Goal: Task Accomplishment & Management: Understand process/instructions

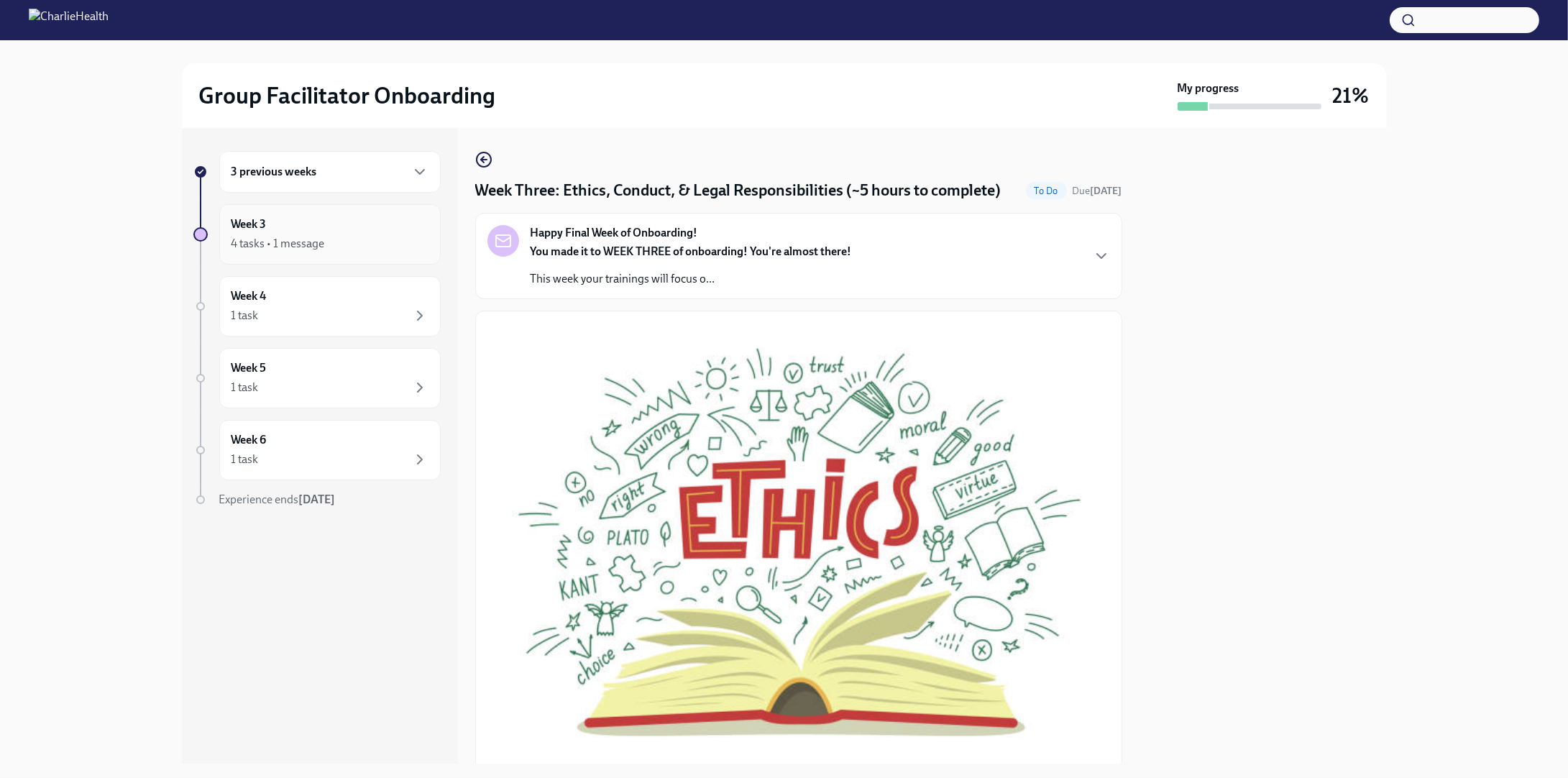
click at [327, 226] on div "Week 3 4 tasks • 1 message" at bounding box center [330, 234] width 197 height 36
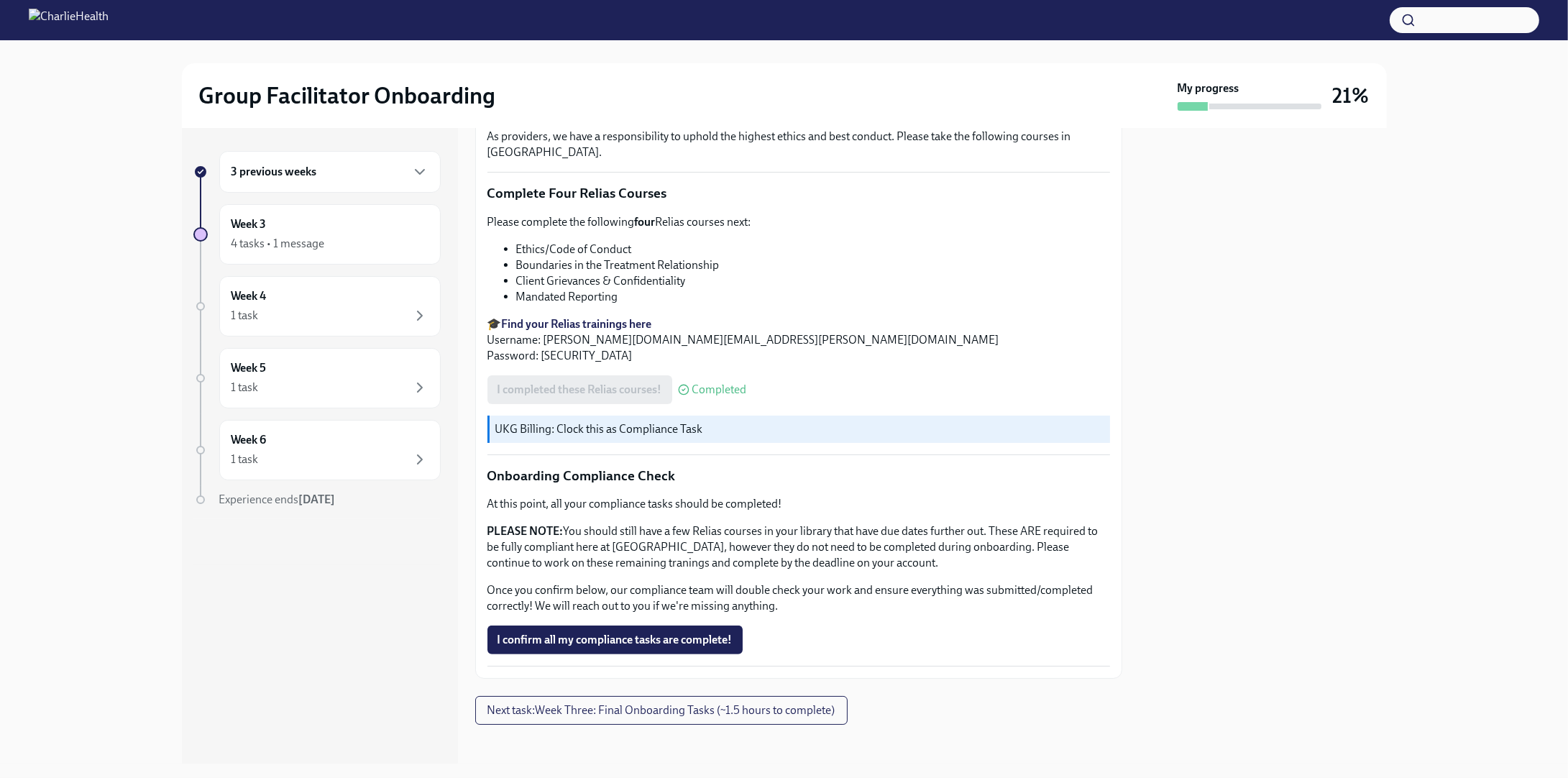
scroll to position [666, 0]
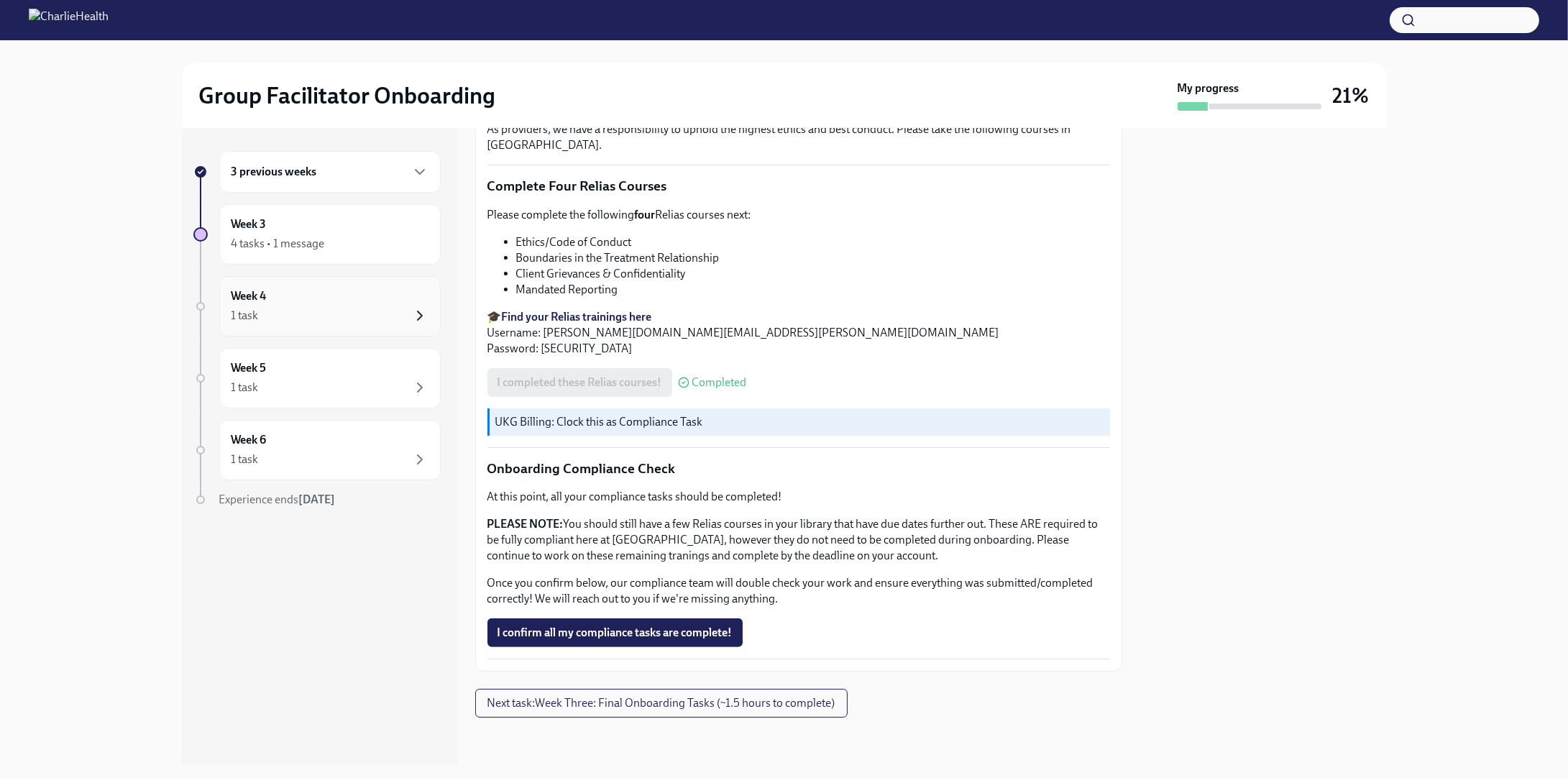
click at [422, 307] on icon "button" at bounding box center [420, 315] width 17 height 17
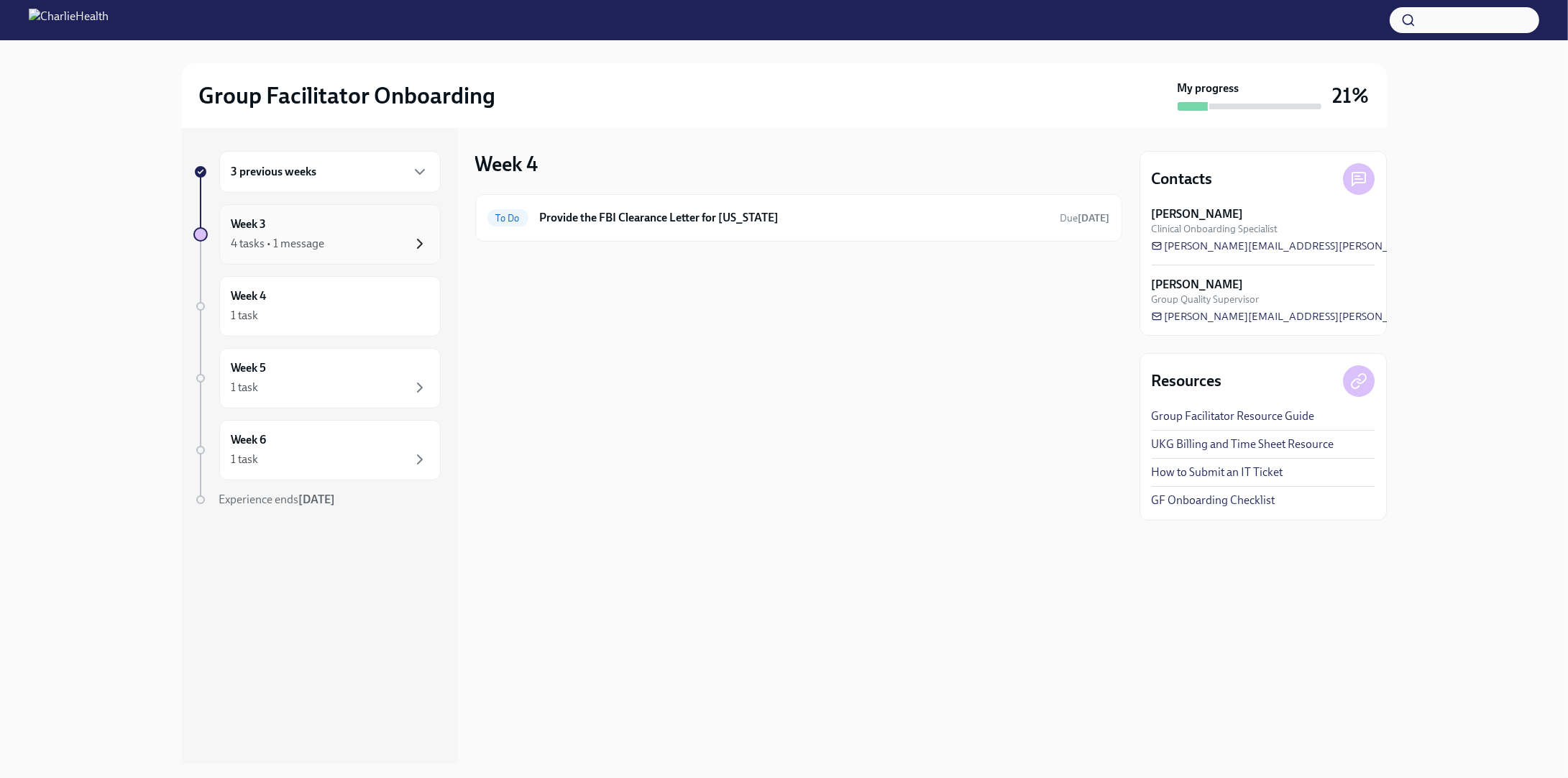
click at [421, 242] on icon "button" at bounding box center [419, 244] width 4 height 8
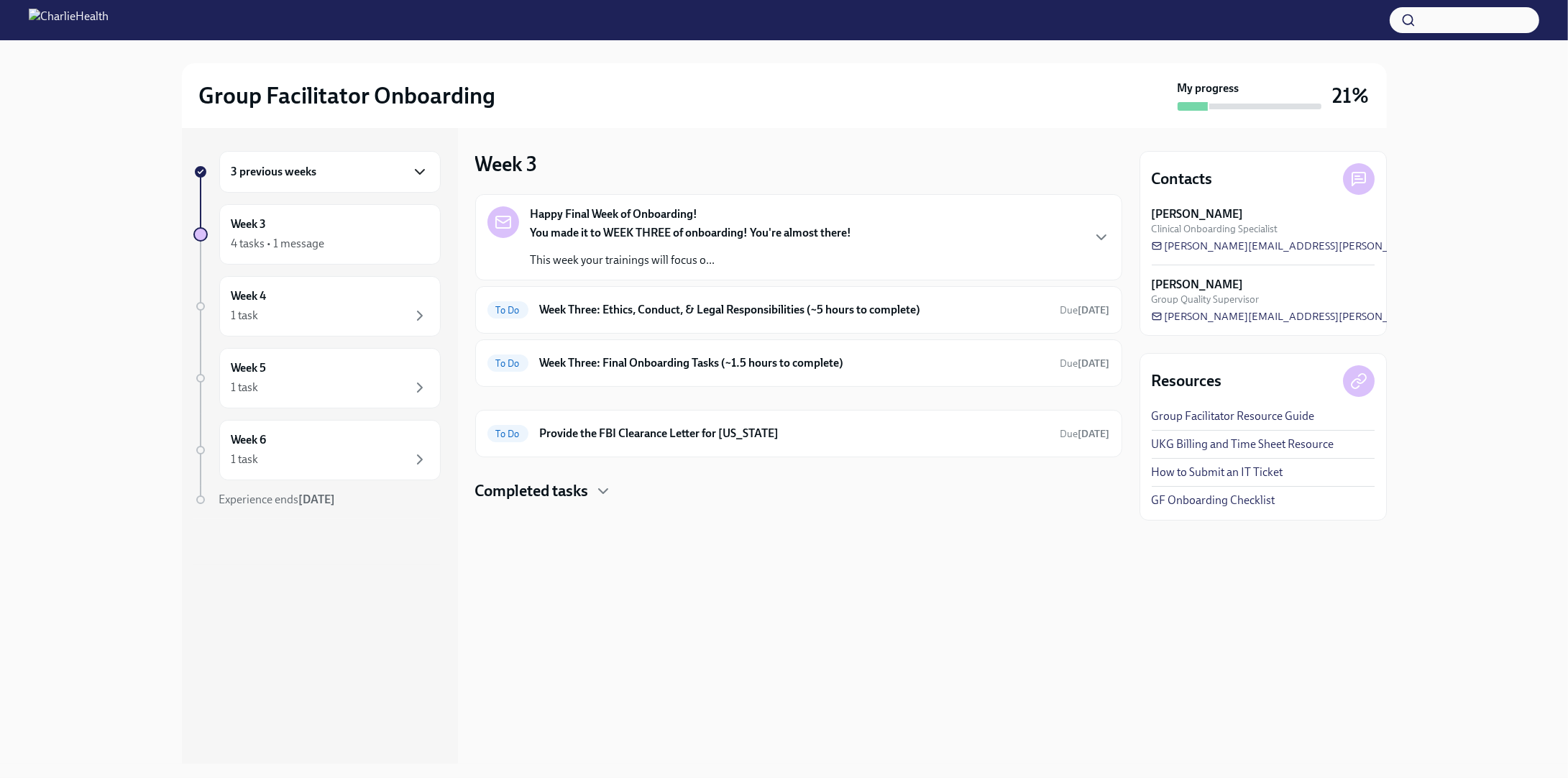
click at [426, 166] on icon "button" at bounding box center [420, 171] width 17 height 17
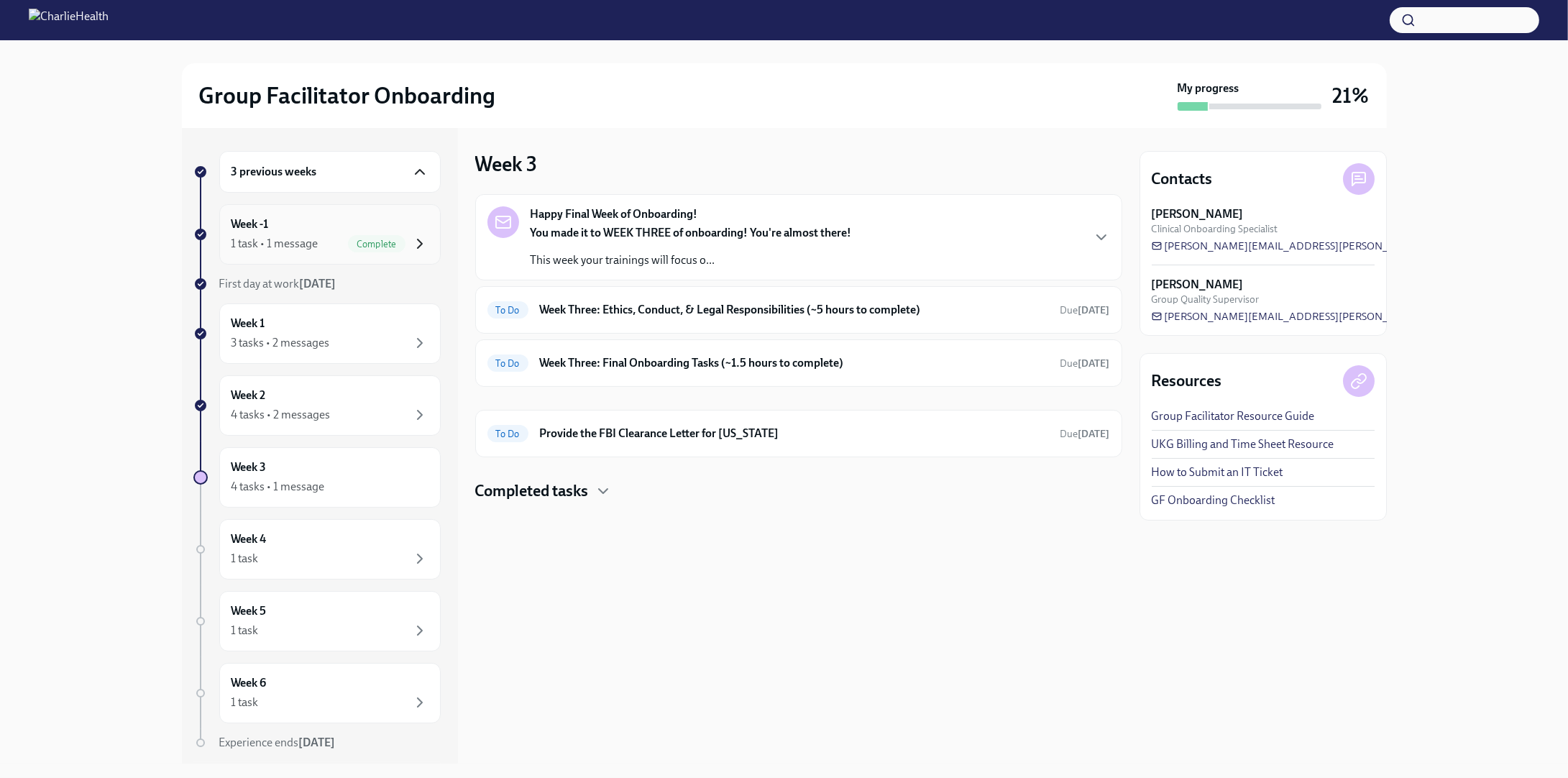
click at [412, 243] on icon "button" at bounding box center [420, 243] width 17 height 17
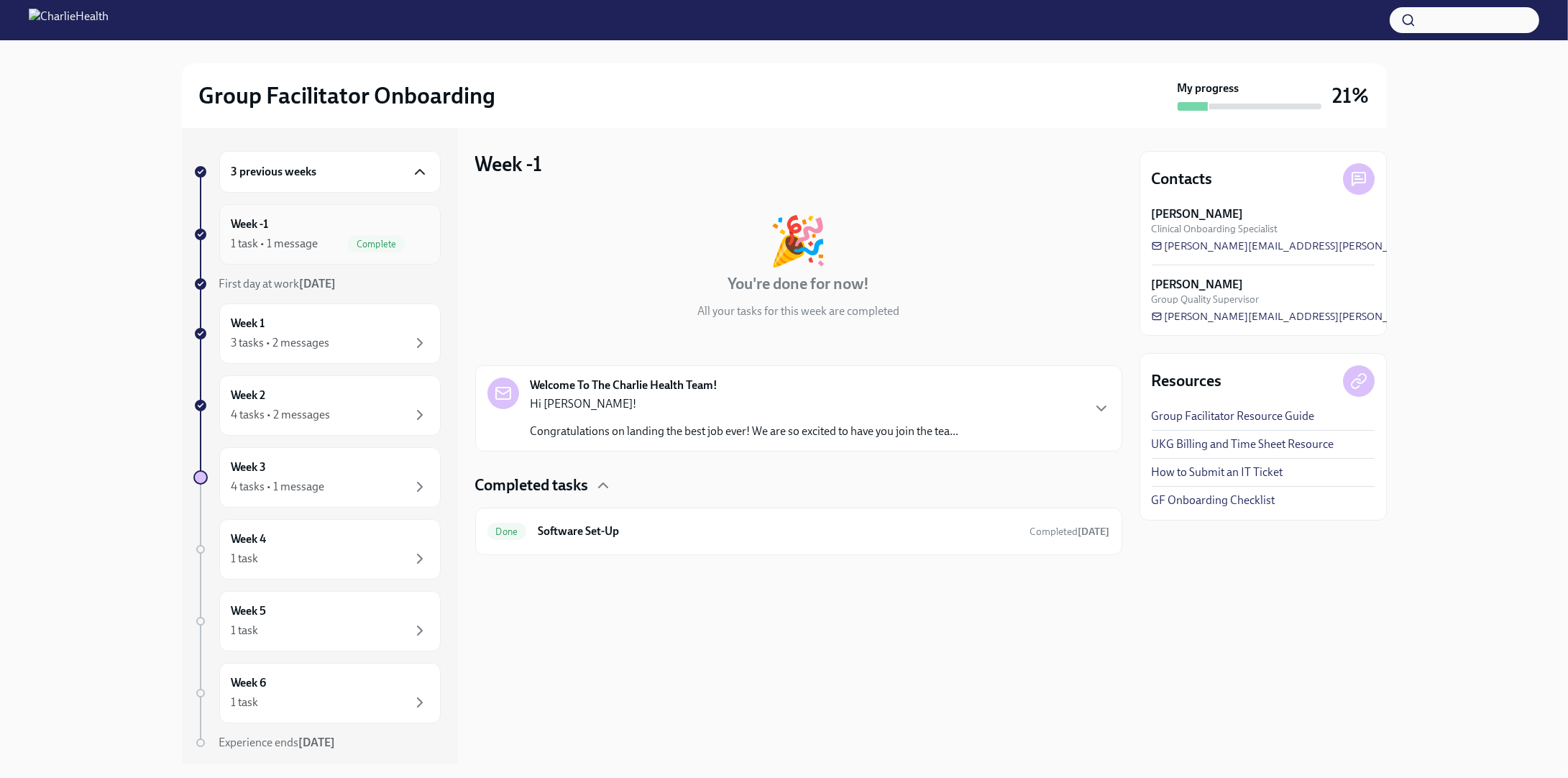
click at [416, 241] on icon "button" at bounding box center [420, 243] width 17 height 17
click at [383, 241] on span "Complete" at bounding box center [377, 244] width 58 height 11
click at [369, 244] on span "Complete" at bounding box center [377, 244] width 58 height 11
click at [412, 342] on icon "button" at bounding box center [420, 343] width 17 height 17
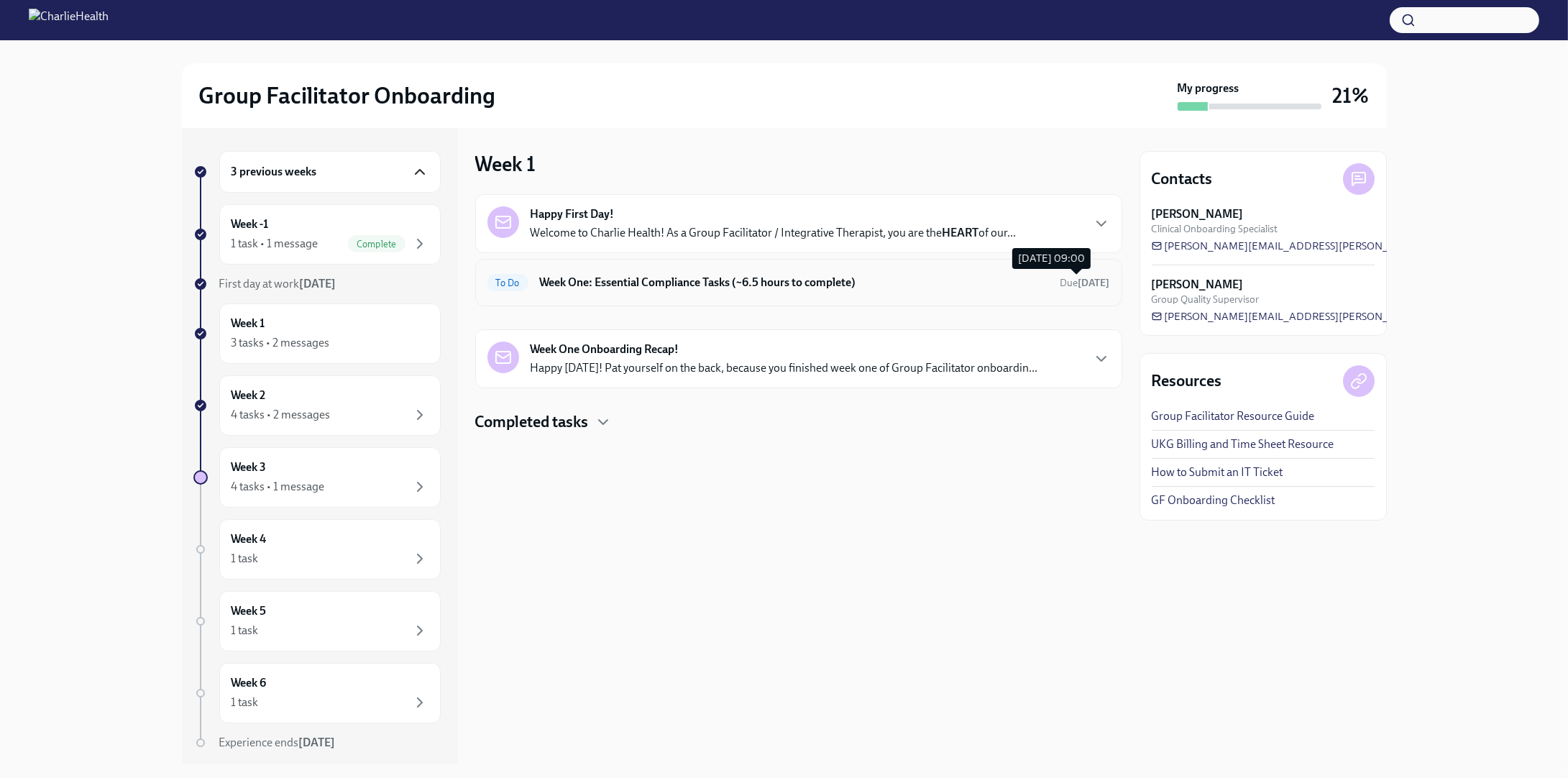
click at [1079, 282] on strong "8 days ago" at bounding box center [1094, 283] width 31 height 12
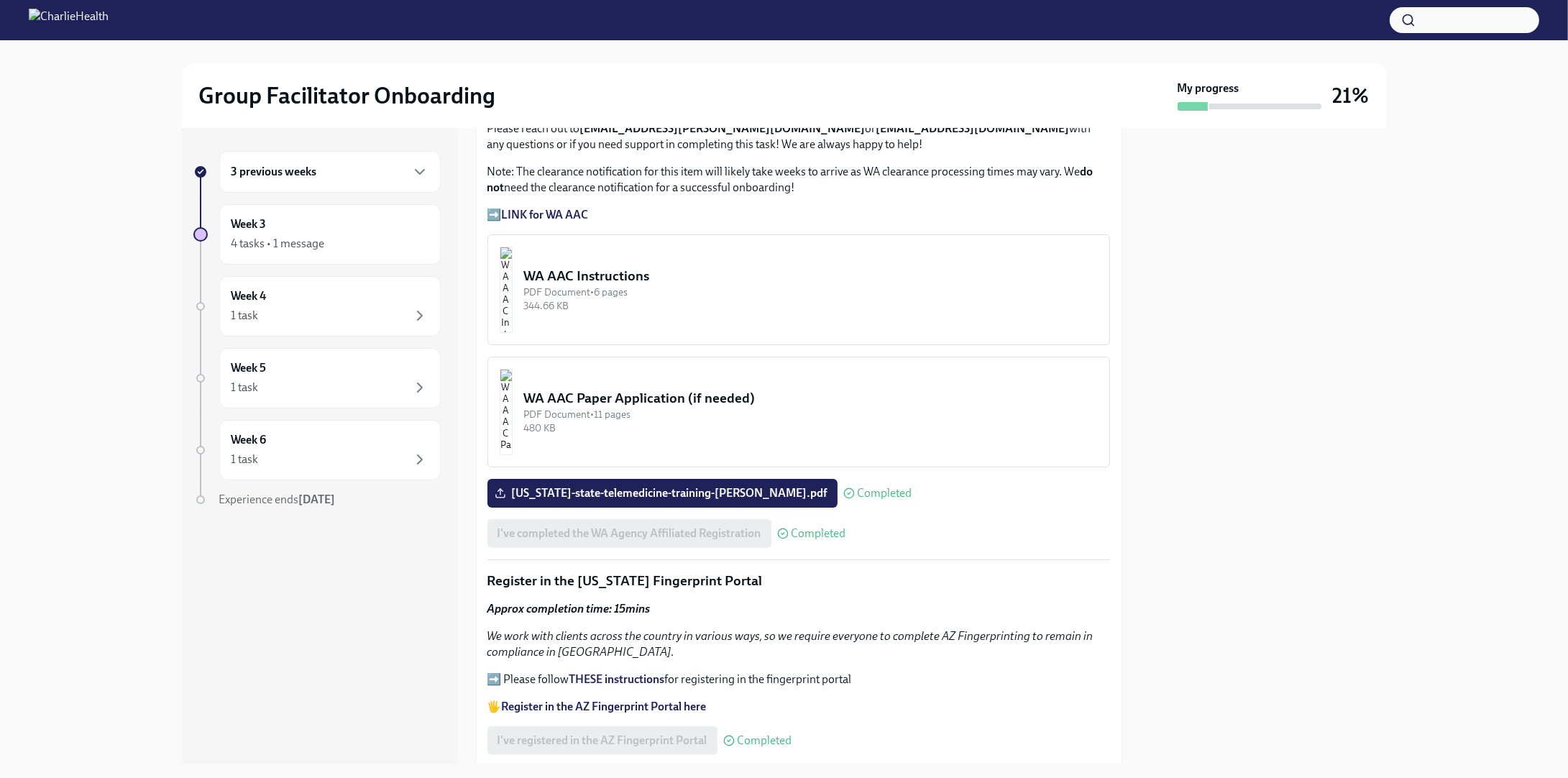
scroll to position [1078, 0]
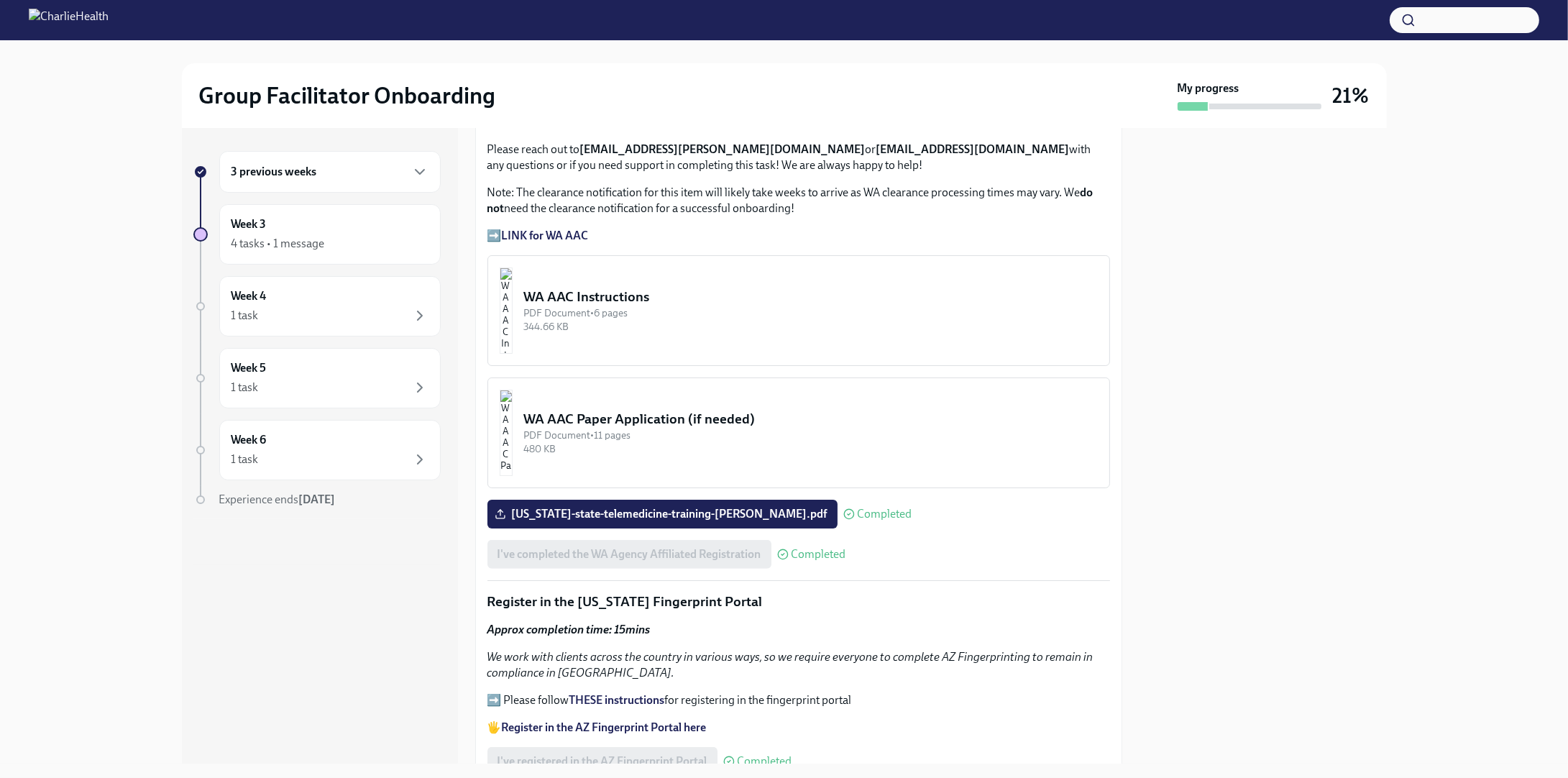
click at [631, 288] on div "WA AAC Instructions" at bounding box center [811, 297] width 574 height 19
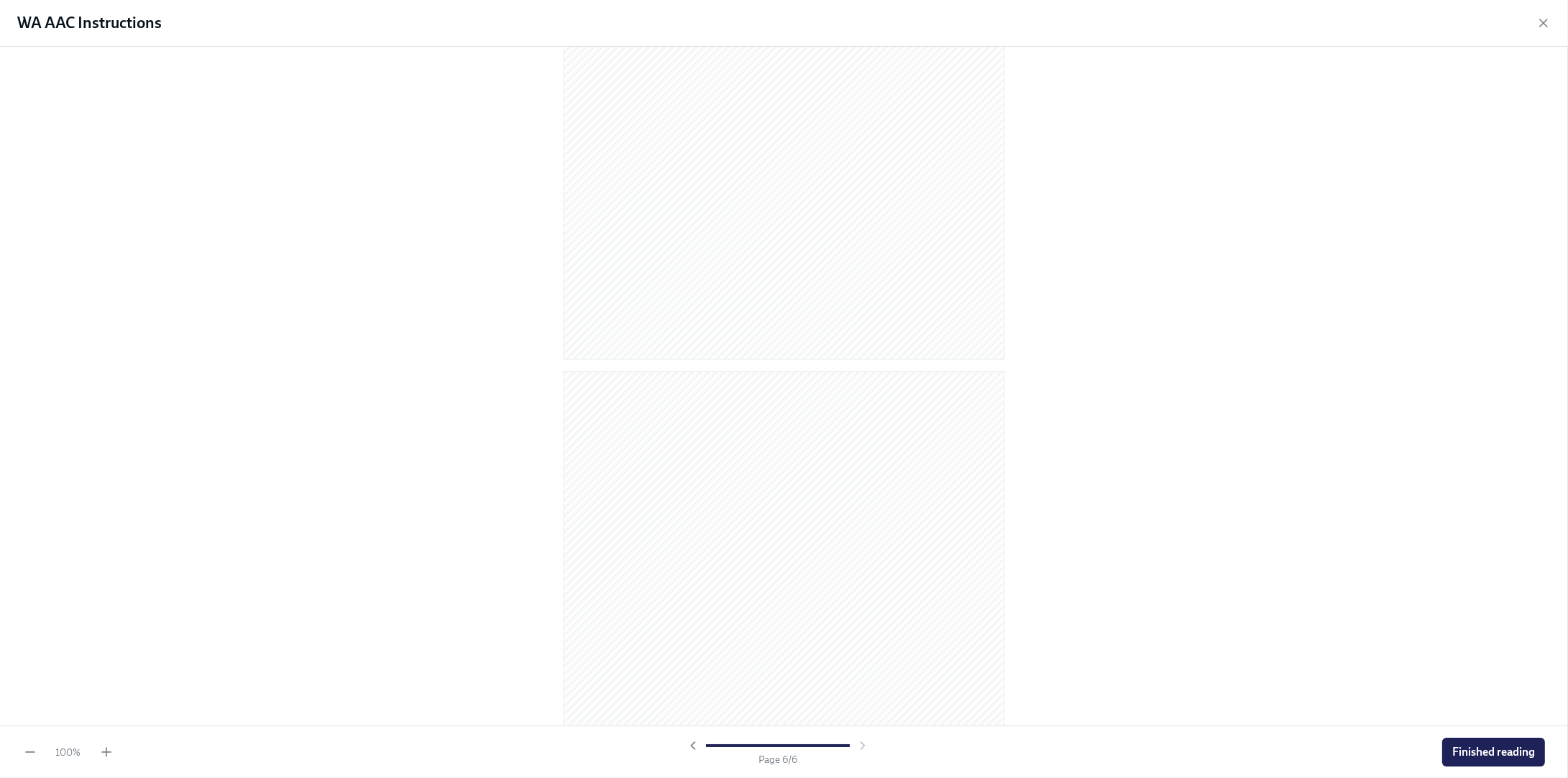
scroll to position [2827, 0]
